Goal: Navigation & Orientation: Find specific page/section

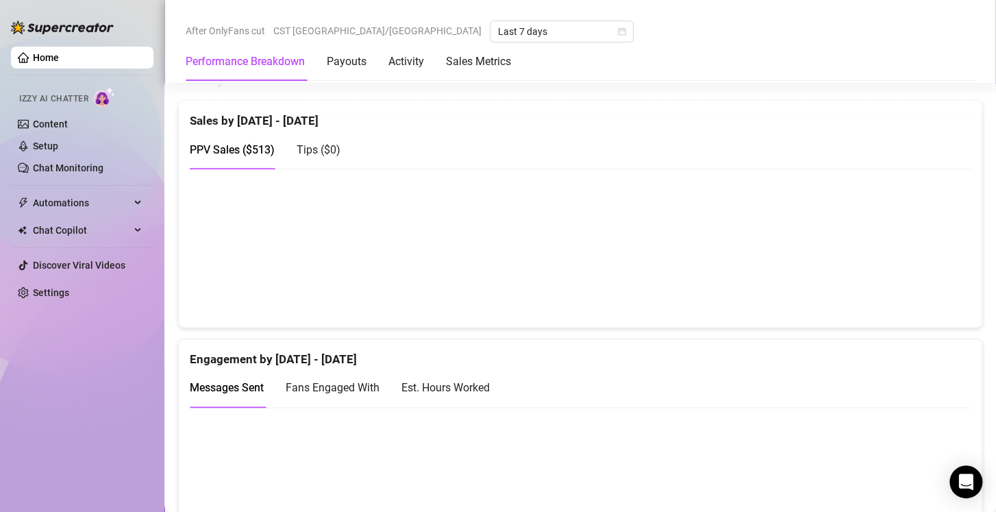
scroll to position [739, 0]
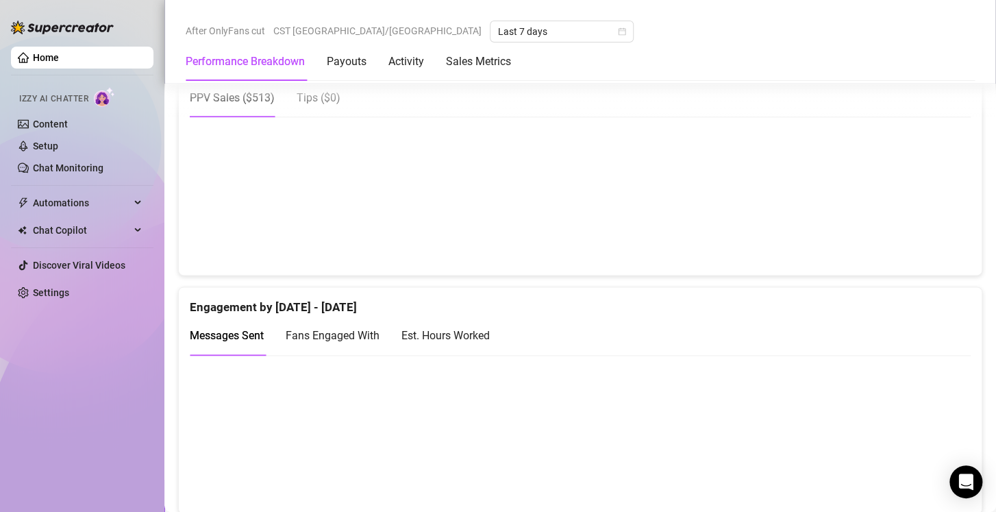
click at [467, 329] on div "Est. Hours Worked" at bounding box center [445, 335] width 88 height 17
